Goal: Find specific page/section: Find specific page/section

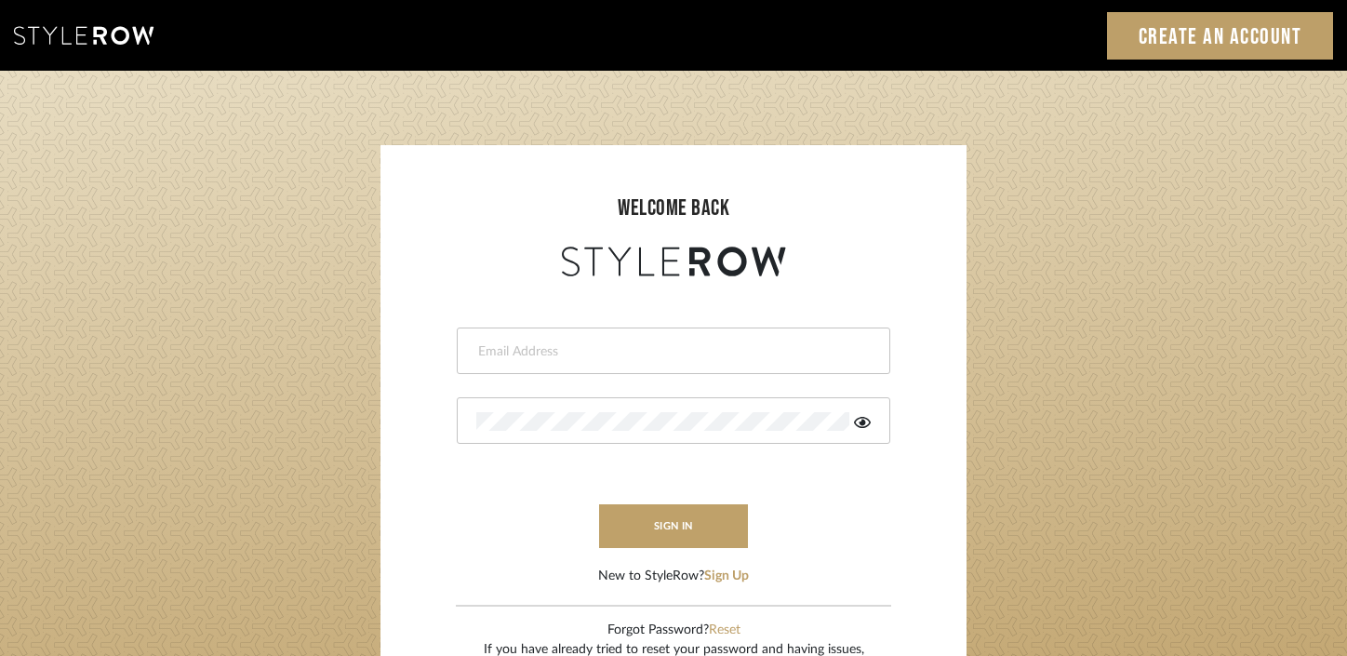
type input "[PERSON_NAME][EMAIL_ADDRESS][DOMAIN_NAME]"
click at [662, 360] on div "natalie@lysandnat.com" at bounding box center [673, 350] width 433 height 46
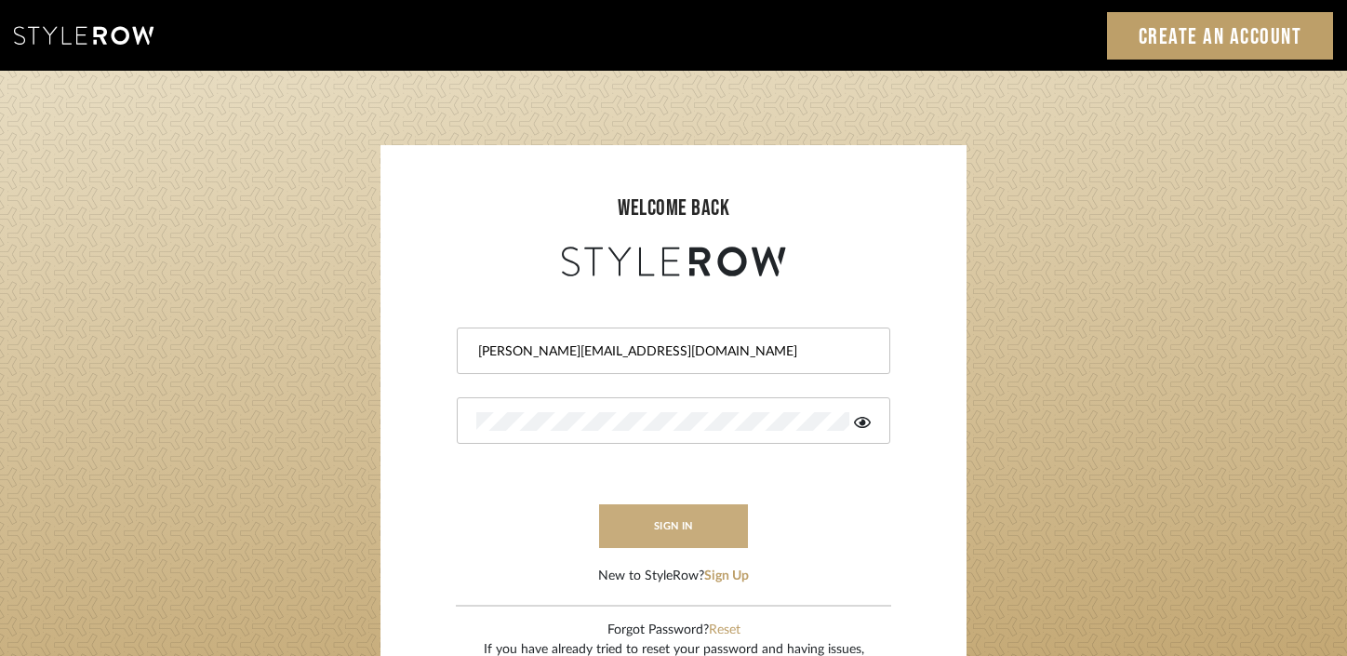
click at [654, 534] on button "sign in" at bounding box center [673, 526] width 149 height 44
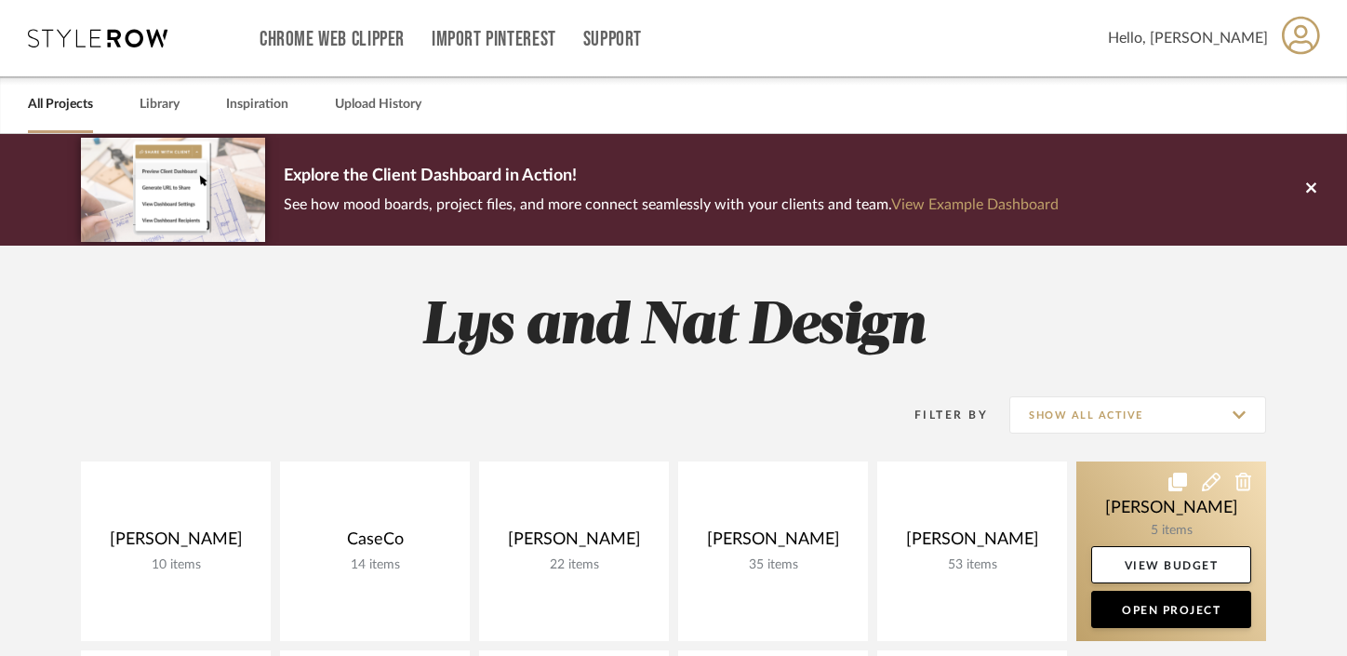
click at [1145, 480] on link at bounding box center [1171, 550] width 190 height 179
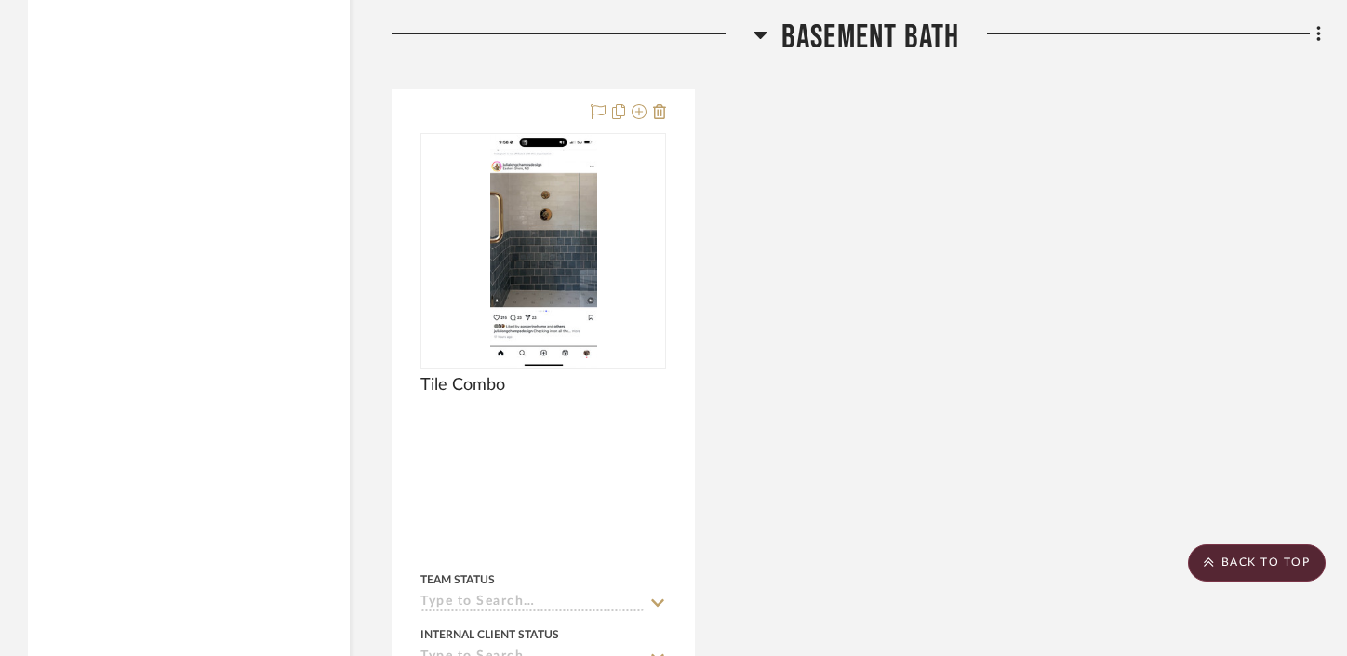
scroll to position [3000, 0]
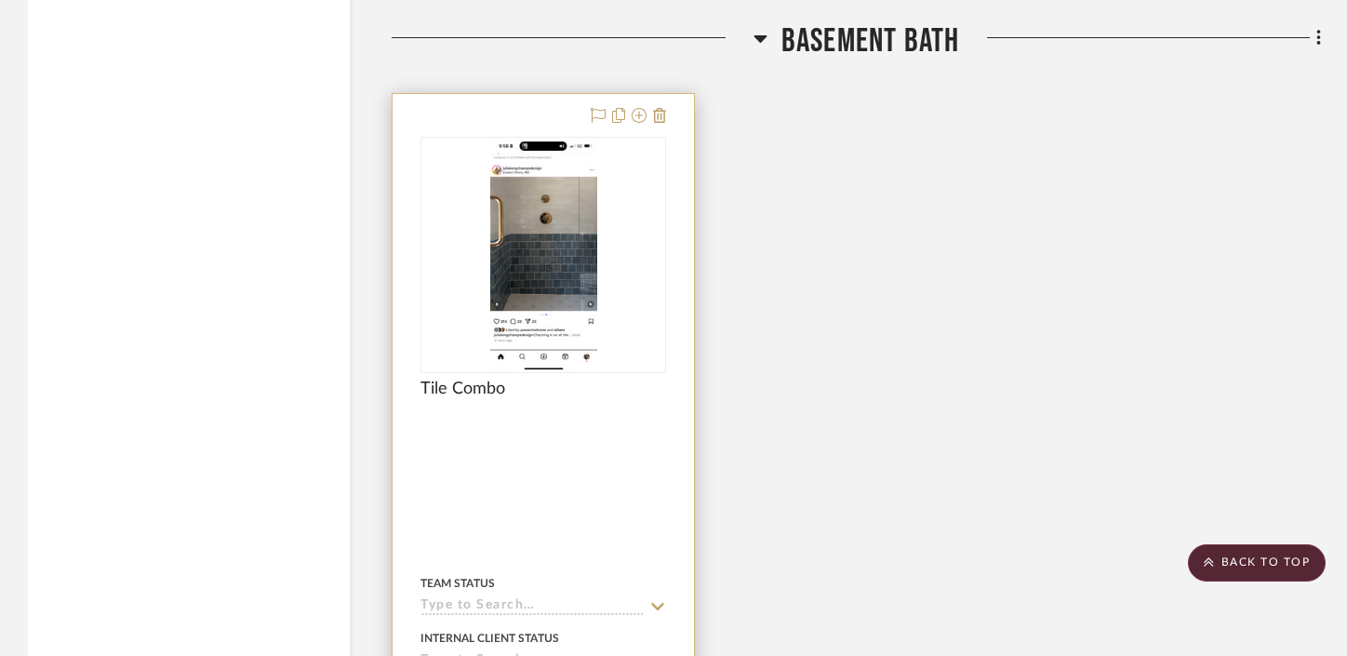
click at [561, 211] on img "0" at bounding box center [543, 255] width 107 height 232
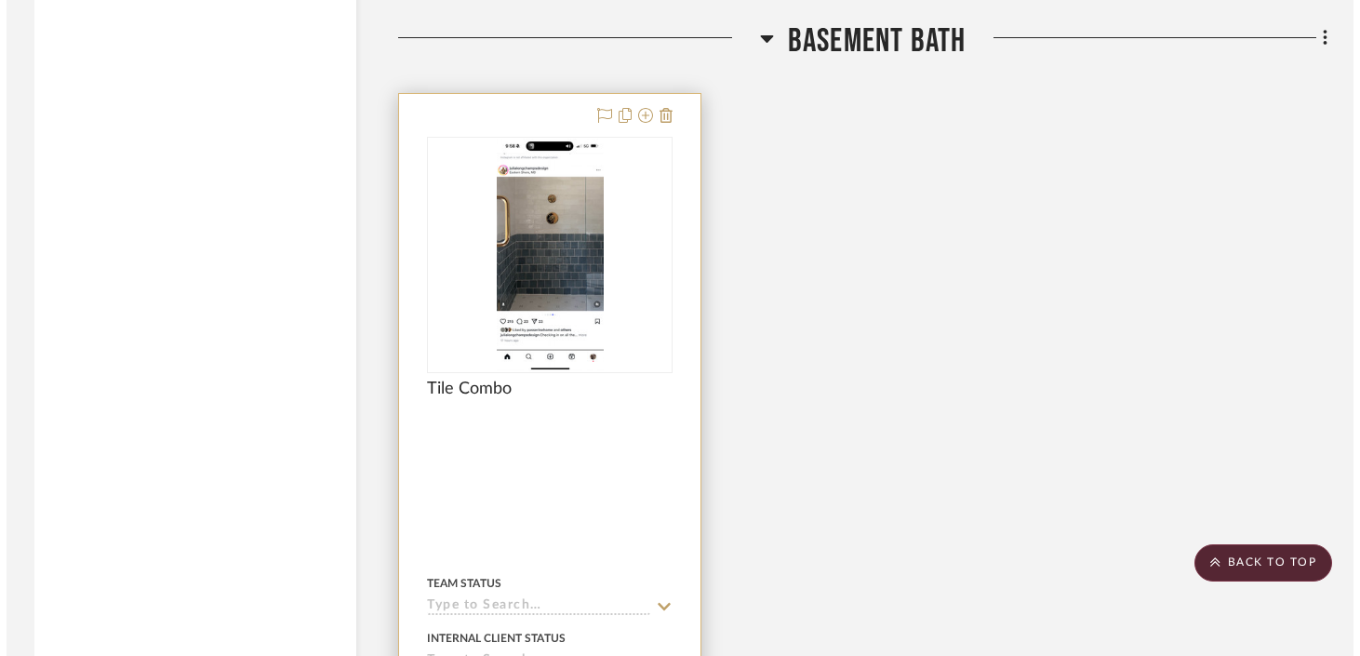
scroll to position [0, 0]
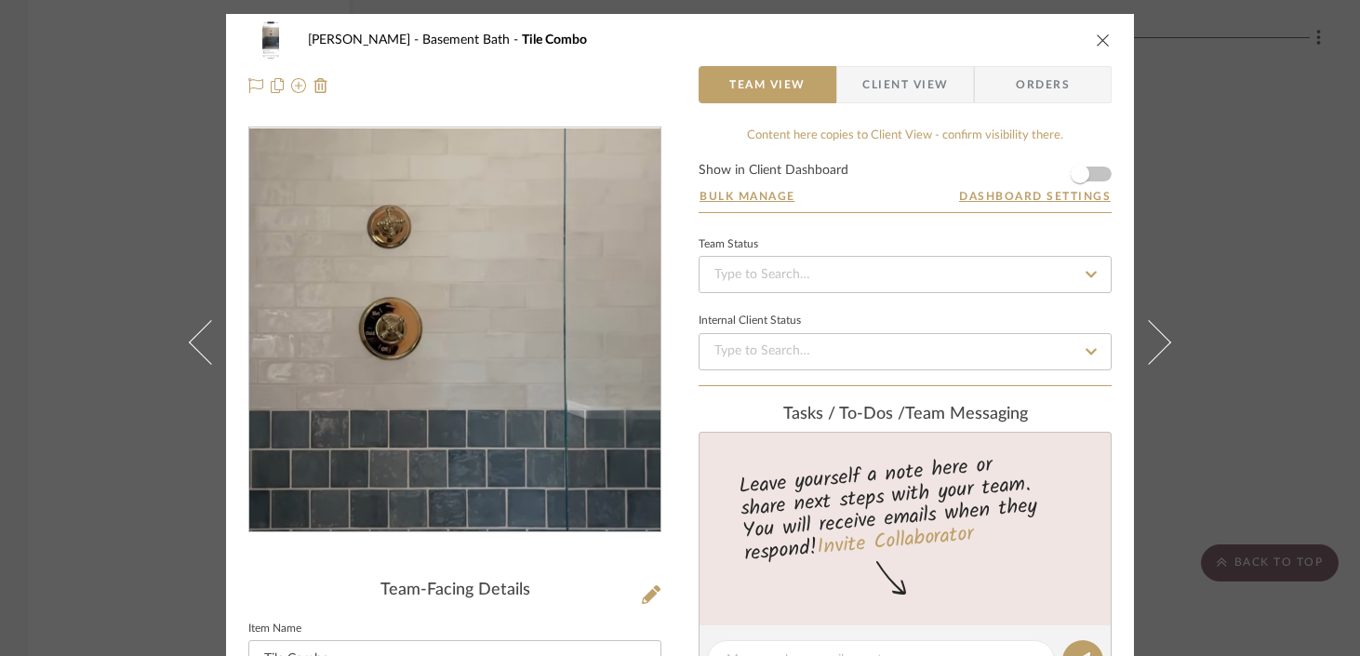
click at [501, 271] on img "0" at bounding box center [455, 330] width 187 height 404
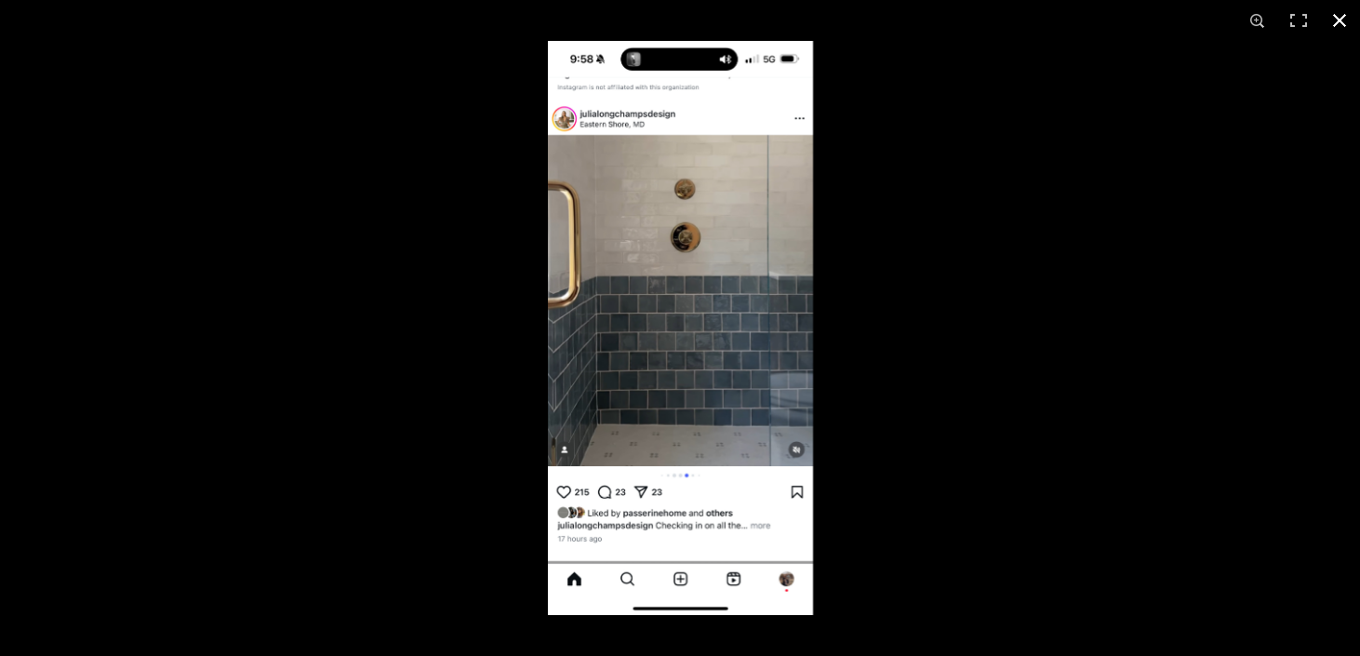
click at [1339, 18] on button at bounding box center [1339, 20] width 41 height 41
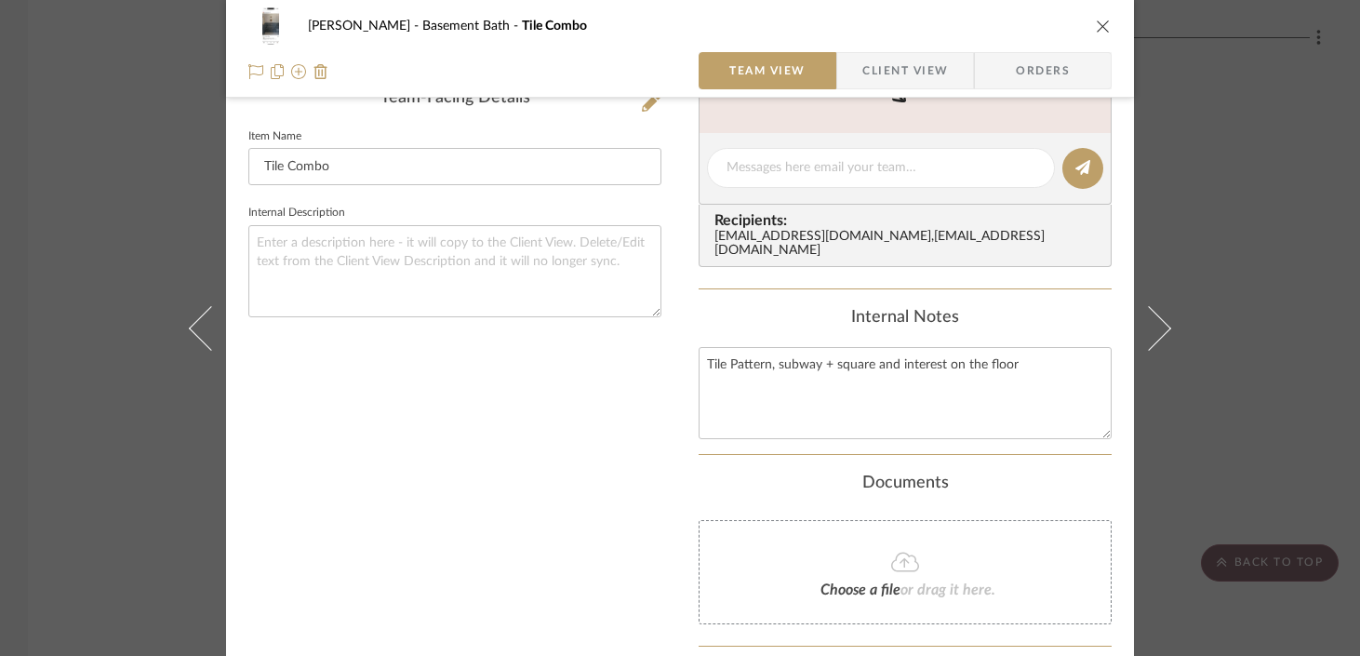
scroll to position [654, 0]
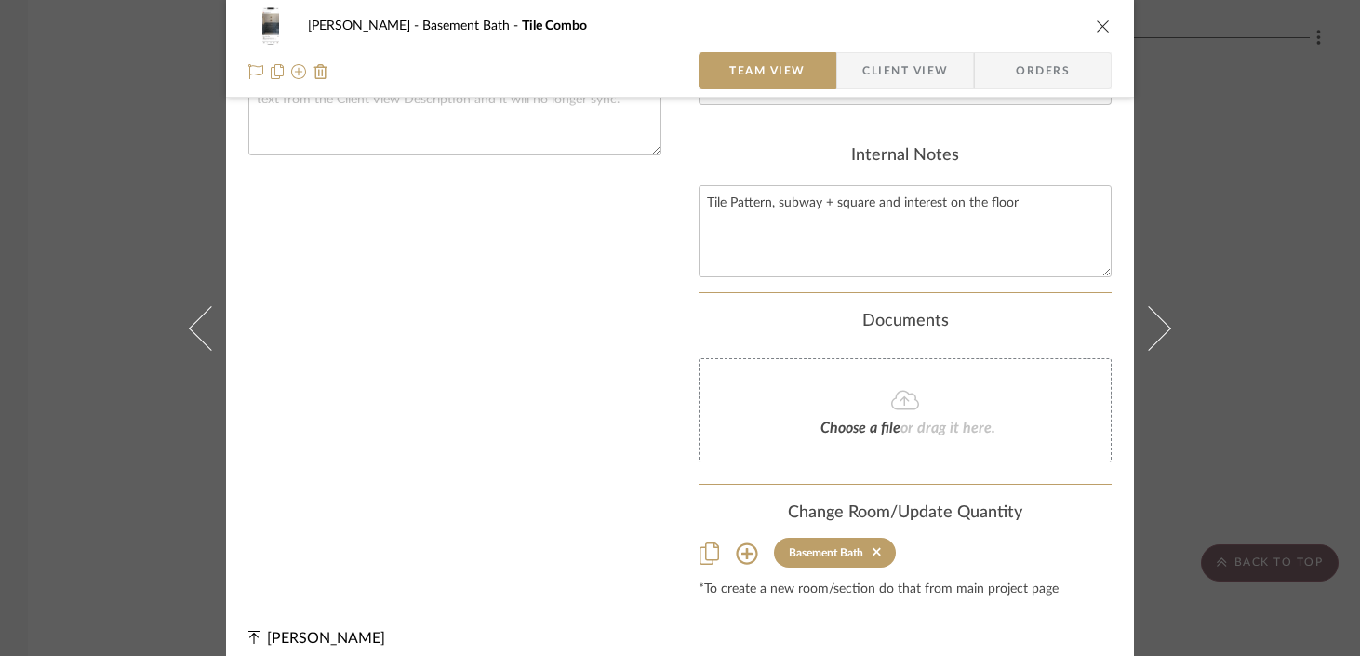
click at [1270, 328] on div "[PERSON_NAME] Basement Bath Tile Combo Team View Client View Orders Team-Facing…" at bounding box center [680, 328] width 1360 height 656
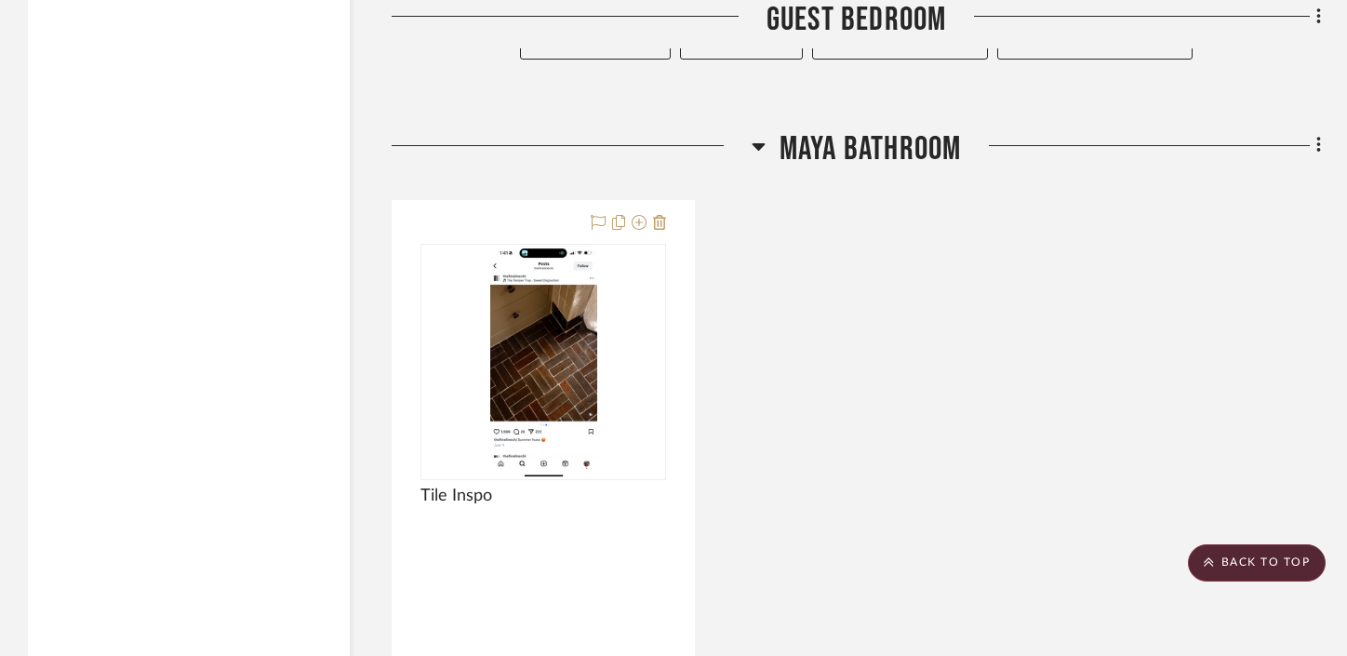
scroll to position [6193, 0]
